Goal: Transaction & Acquisition: Purchase product/service

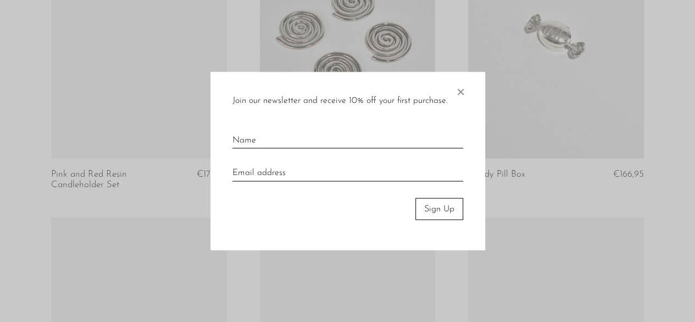
scroll to position [1683, 0]
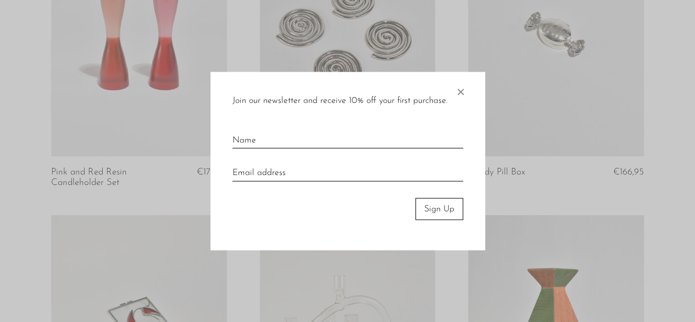
click at [462, 93] on span "×" at bounding box center [460, 88] width 11 height 35
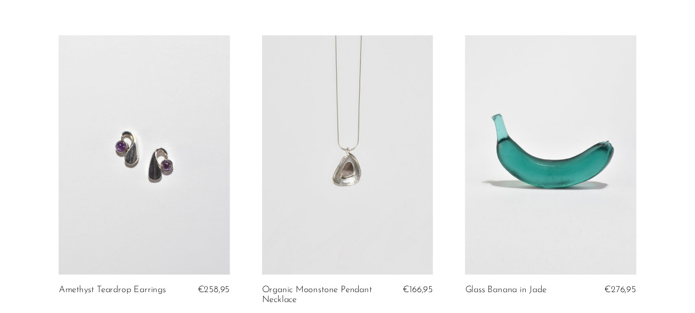
scroll to position [0, 0]
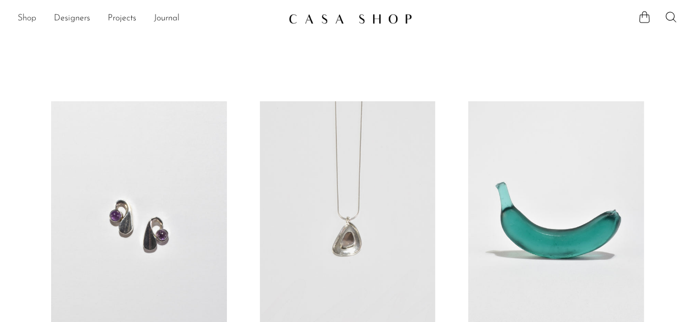
click at [30, 17] on link "Shop" at bounding box center [27, 19] width 19 height 14
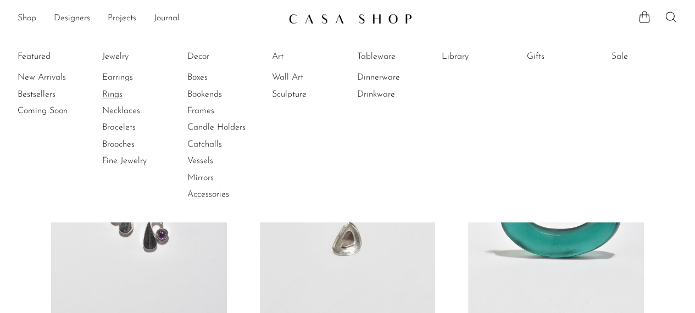
click at [116, 88] on link "Rings" at bounding box center [143, 94] width 82 height 12
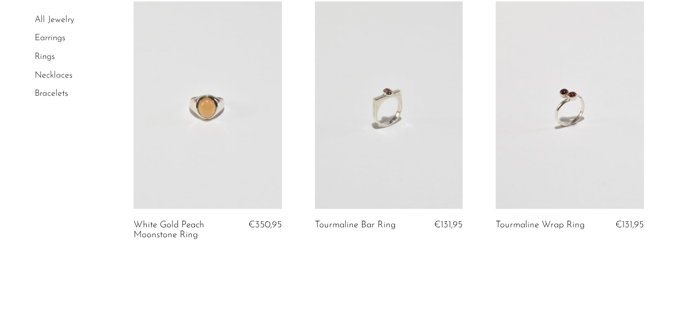
scroll to position [3187, 0]
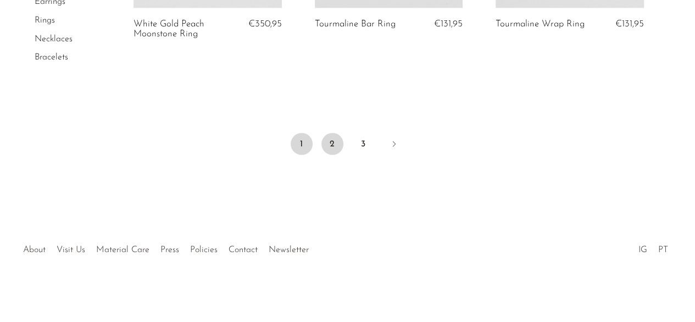
click at [343, 142] on link "2" at bounding box center [333, 144] width 22 height 22
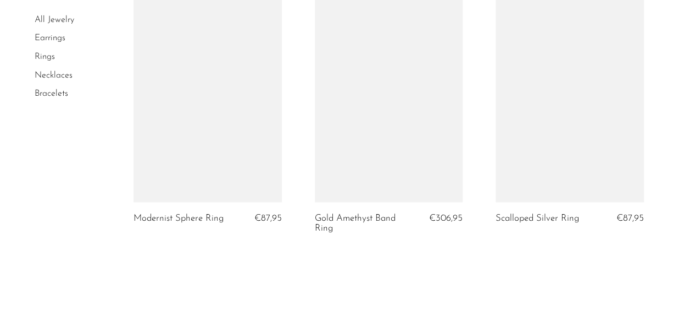
scroll to position [3167, 0]
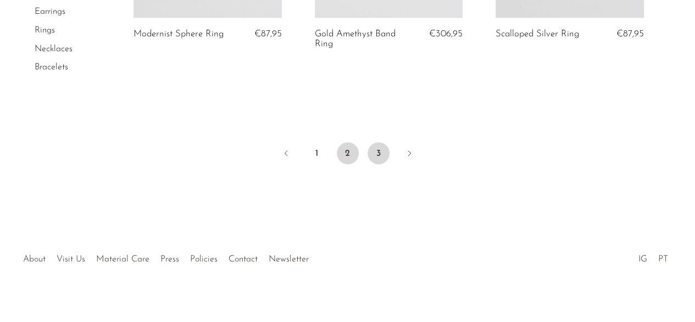
click at [379, 142] on link "3" at bounding box center [379, 153] width 22 height 22
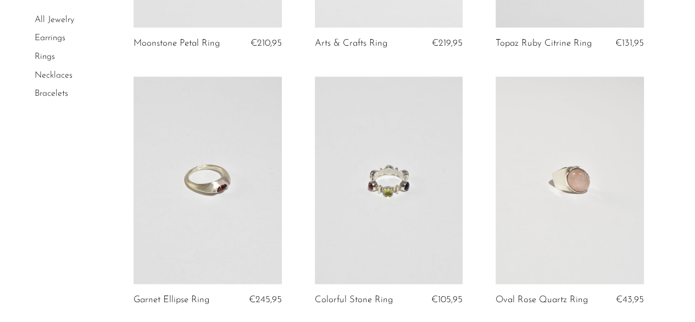
scroll to position [609, 0]
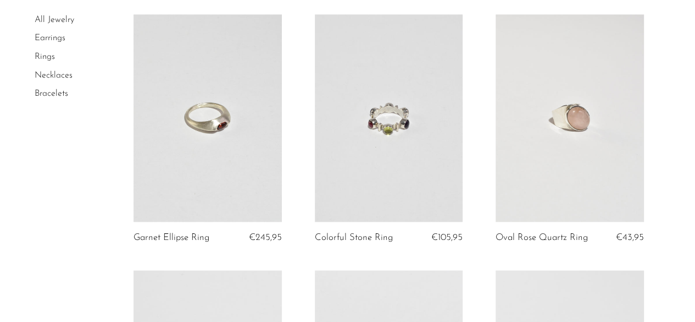
click at [556, 155] on link at bounding box center [570, 117] width 148 height 207
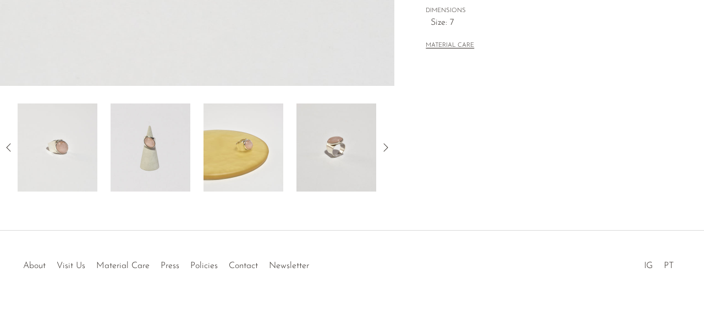
scroll to position [378, 0]
click at [144, 167] on img at bounding box center [150, 147] width 80 height 88
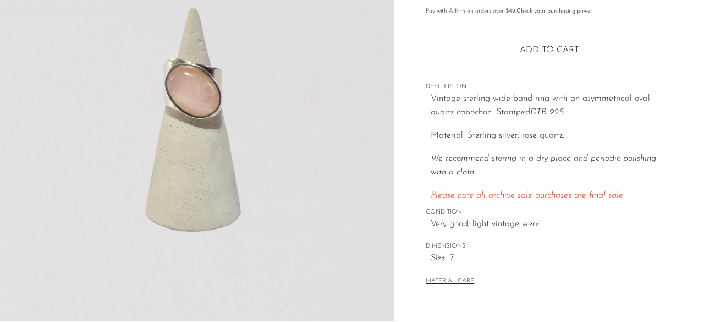
scroll to position [134, 0]
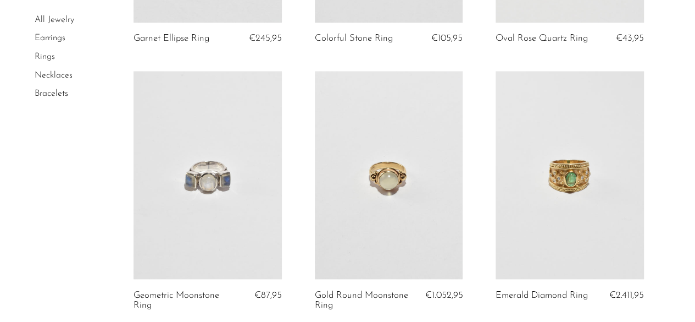
scroll to position [793, 0]
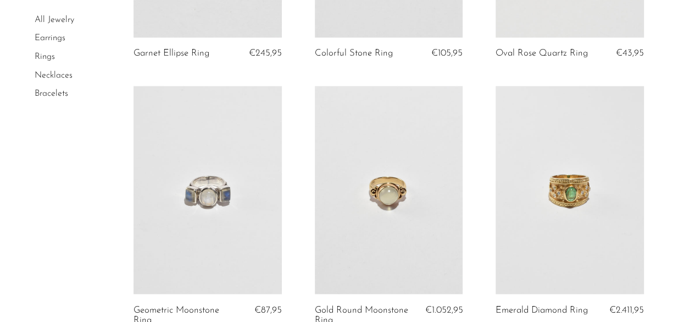
click at [43, 37] on link "Earrings" at bounding box center [50, 38] width 31 height 9
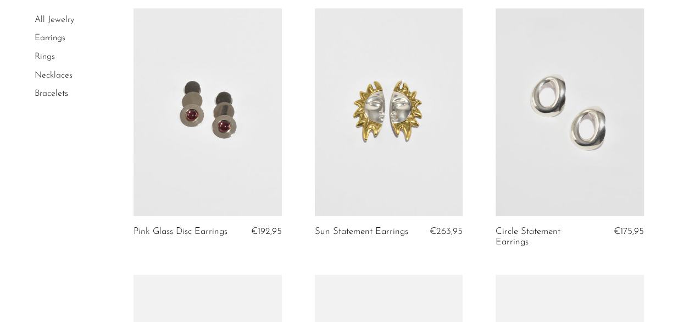
scroll to position [625, 0]
